Goal: Information Seeking & Learning: Learn about a topic

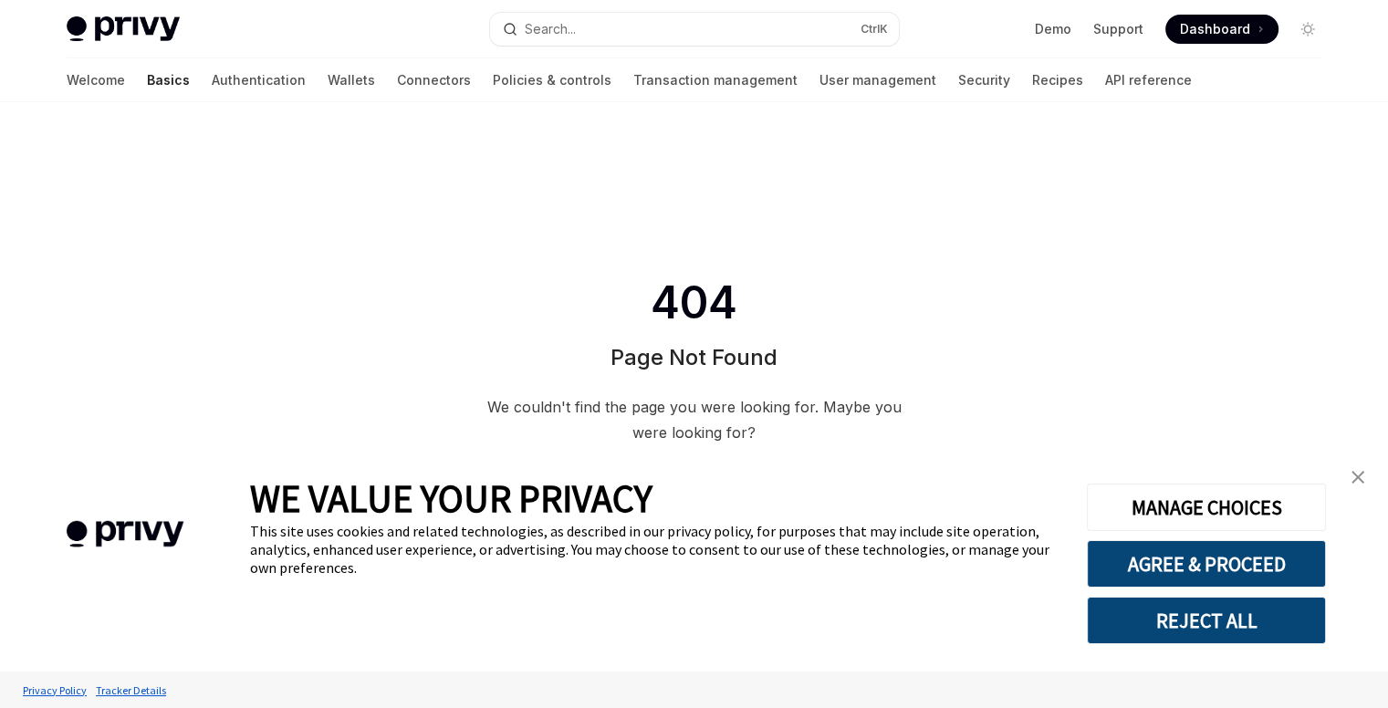
click at [299, 250] on div "404 Page Not Found We couldn't find the page you were looking for. Maybe you we…" at bounding box center [694, 419] width 1388 height 635
click at [397, 78] on link "Connectors" at bounding box center [434, 80] width 74 height 44
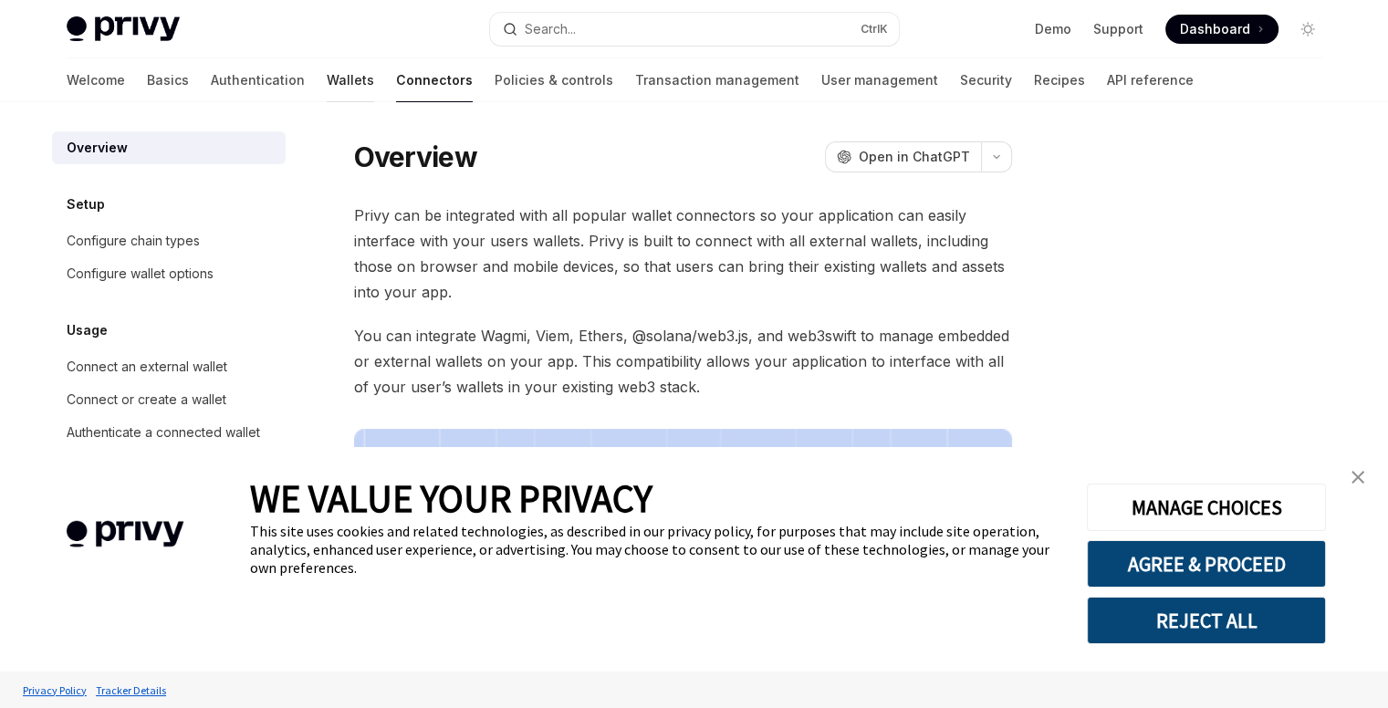
click at [327, 81] on link "Wallets" at bounding box center [350, 80] width 47 height 44
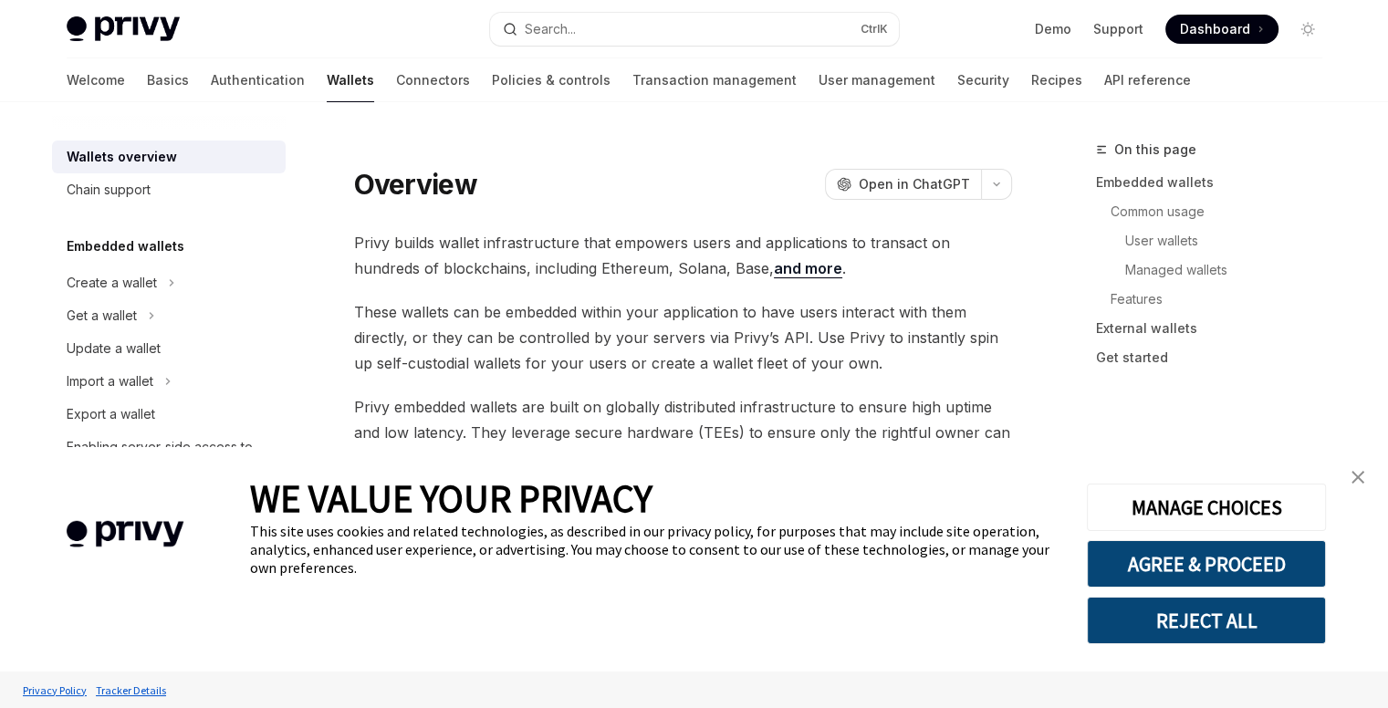
type textarea "*"
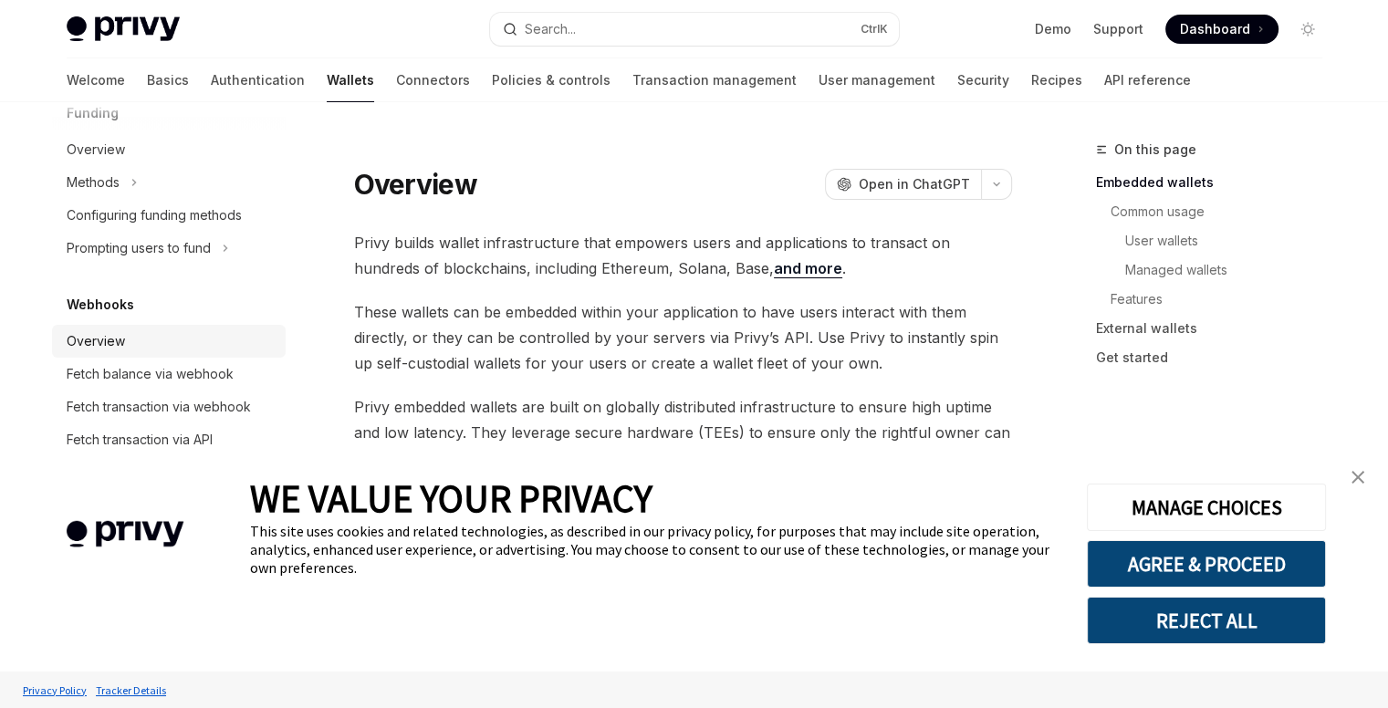
scroll to position [860, 0]
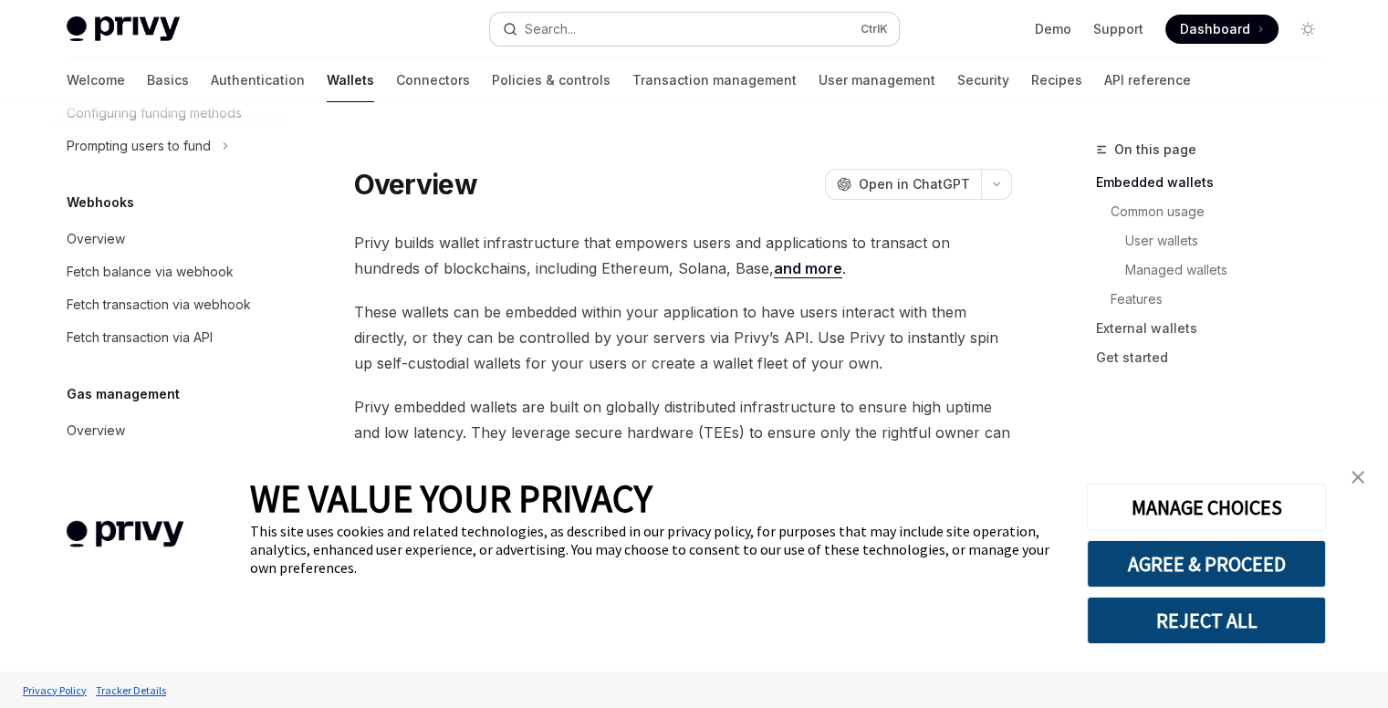
click at [675, 37] on button "Search... Ctrl K" at bounding box center [694, 29] width 409 height 33
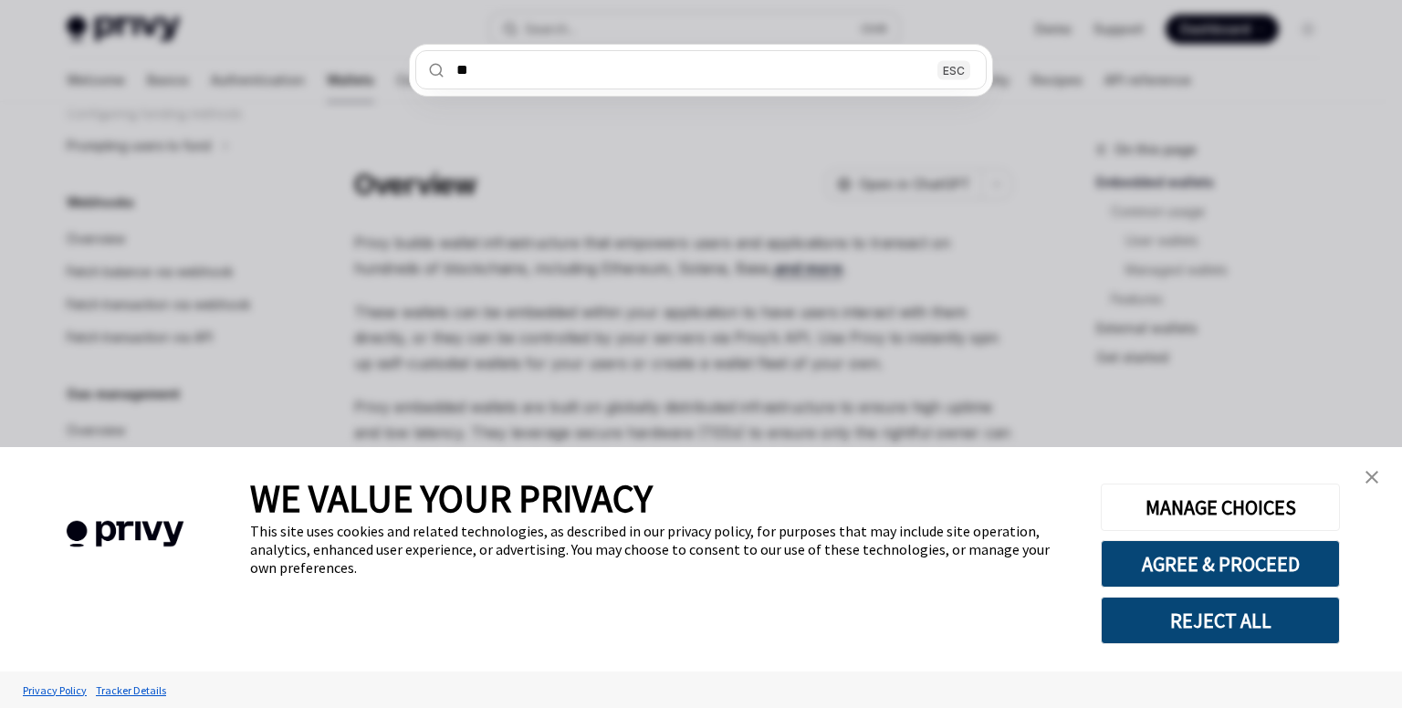
type input "***"
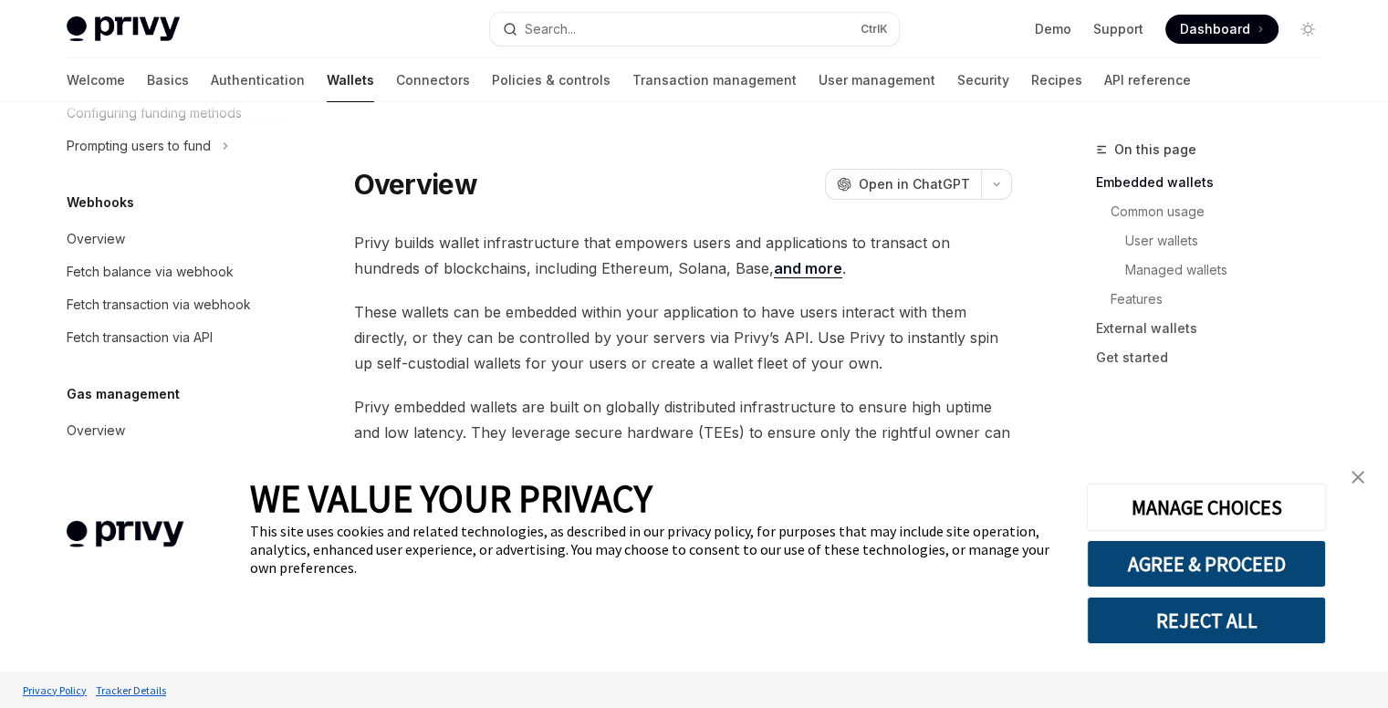
type textarea "*"
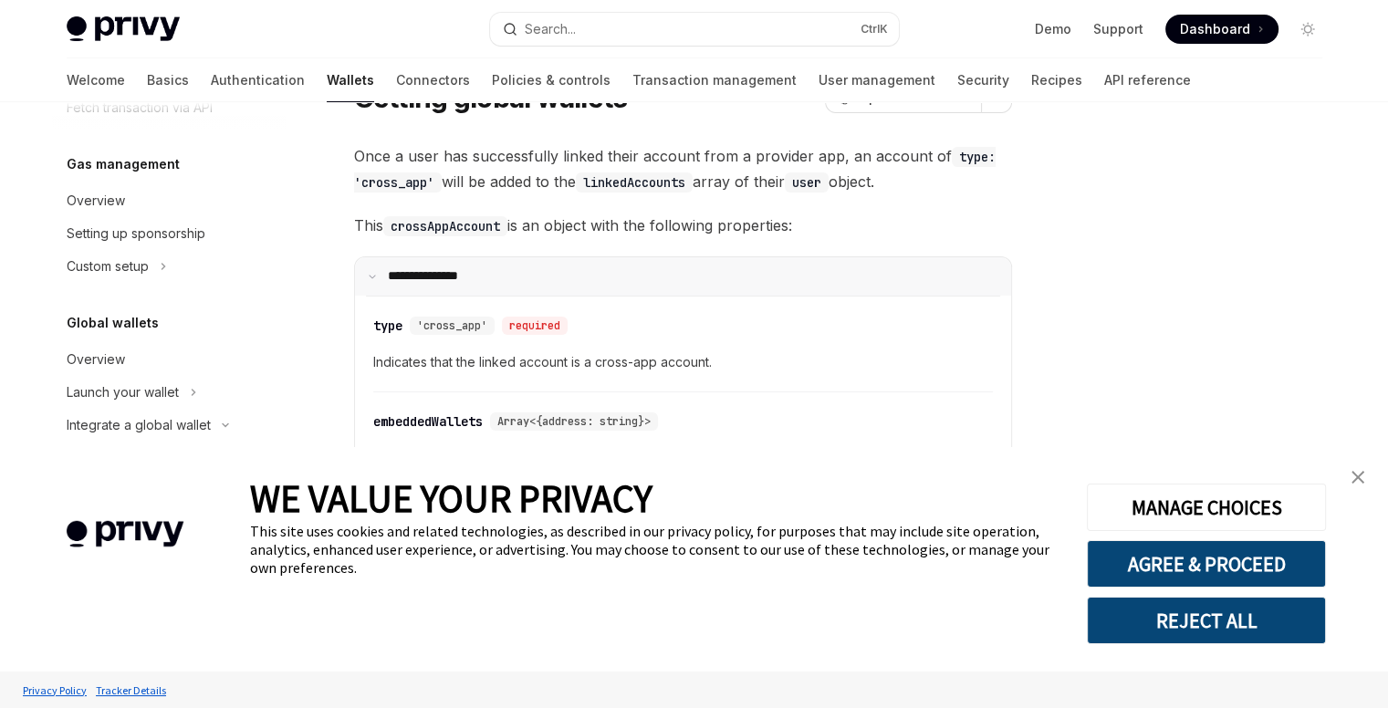
scroll to position [102, 0]
